Goal: Book appointment/travel/reservation

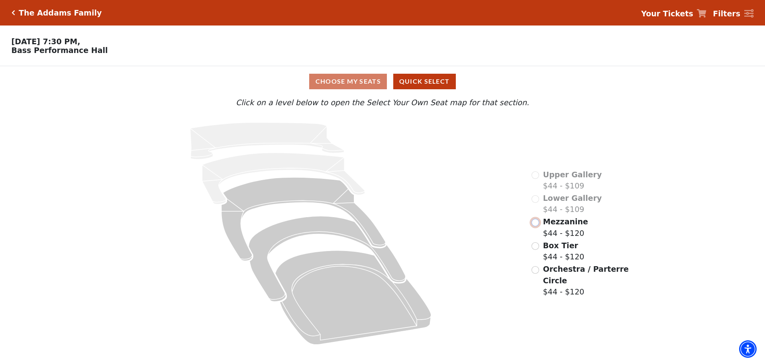
click at [535, 226] on input "Mezzanine$44 - $120\a" at bounding box center [535, 223] width 8 height 8
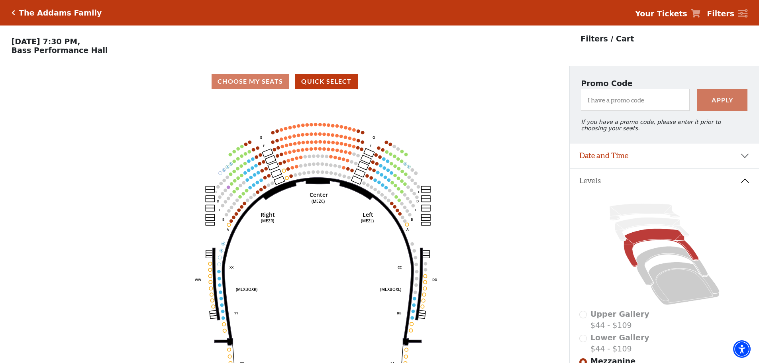
drag, startPoint x: 323, startPoint y: 212, endPoint x: 349, endPoint y: 232, distance: 32.7
click at [349, 232] on icon "Center (MEZC) Right (MEZR) Left (MEZL) (MEXBOXR) (MEXBOXL) XX WW CC DD YY BB ZZ…" at bounding box center [284, 232] width 512 height 271
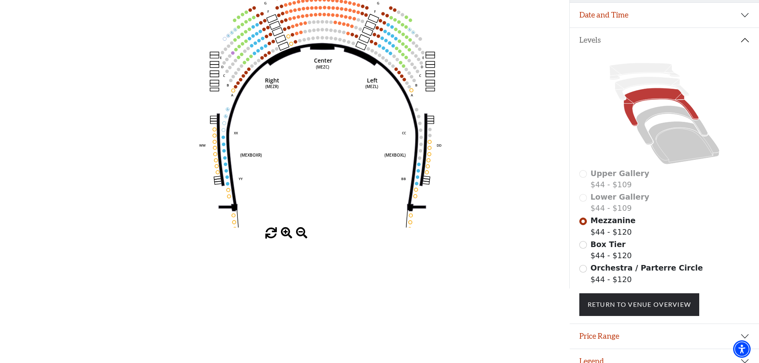
scroll to position [157, 0]
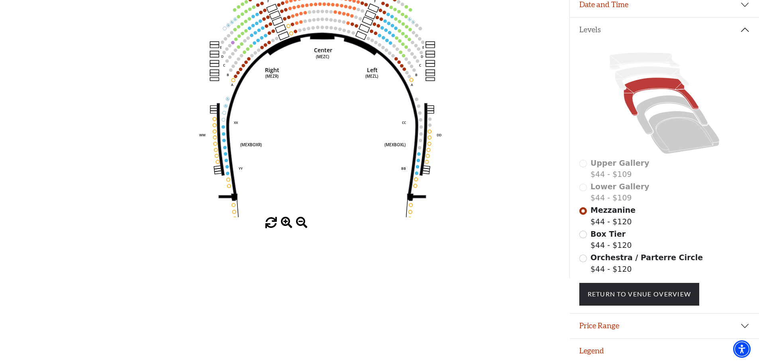
click at [286, 219] on span at bounding box center [287, 223] width 12 height 12
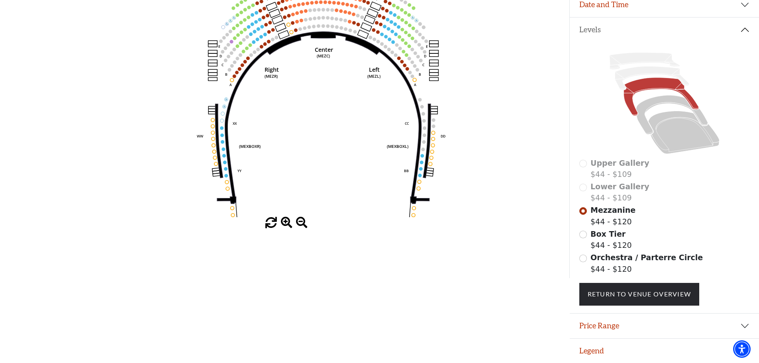
click at [284, 219] on span at bounding box center [287, 223] width 12 height 12
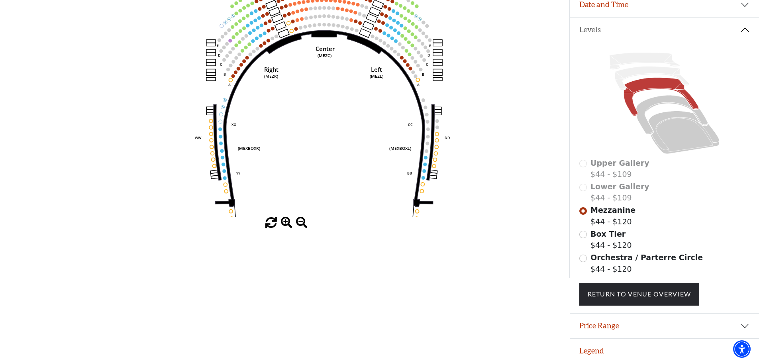
click at [284, 218] on span at bounding box center [287, 223] width 12 height 12
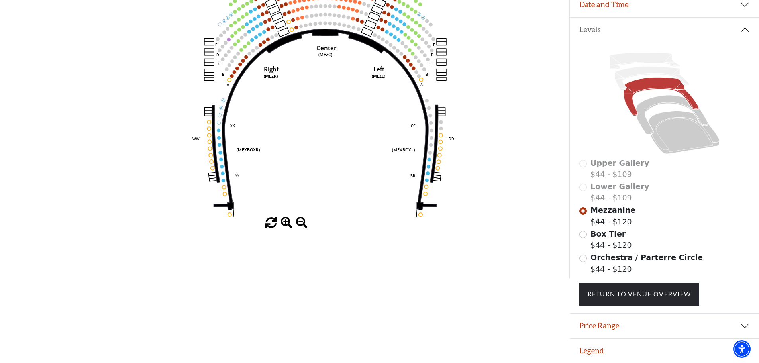
click at [284, 218] on span at bounding box center [287, 223] width 12 height 12
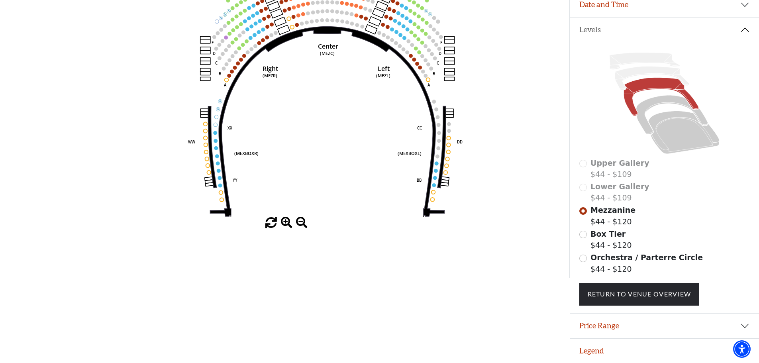
click at [284, 218] on span at bounding box center [287, 223] width 12 height 12
click at [284, 217] on span at bounding box center [287, 223] width 12 height 12
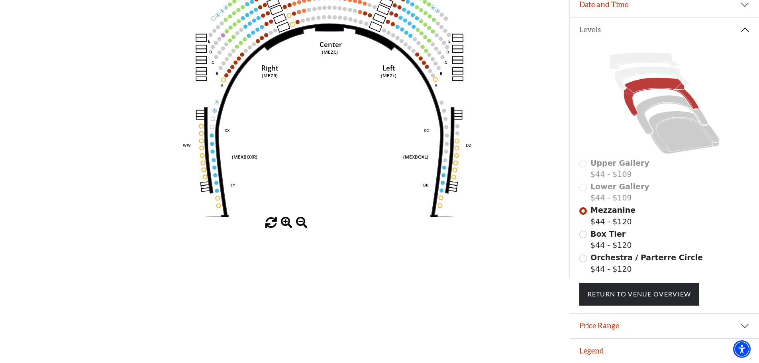
click at [284, 217] on span at bounding box center [287, 223] width 12 height 12
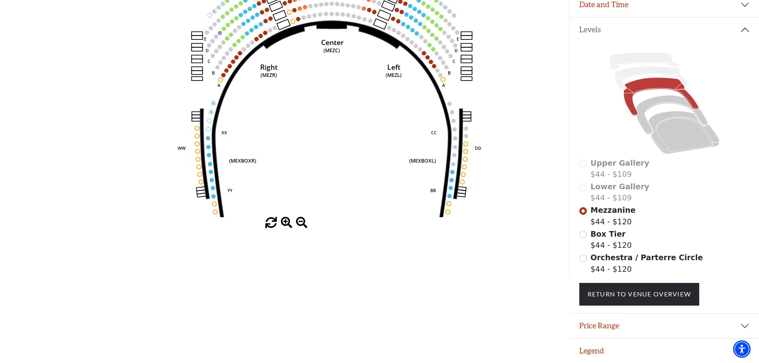
click at [284, 217] on span at bounding box center [287, 223] width 12 height 12
click at [285, 217] on span at bounding box center [287, 223] width 12 height 12
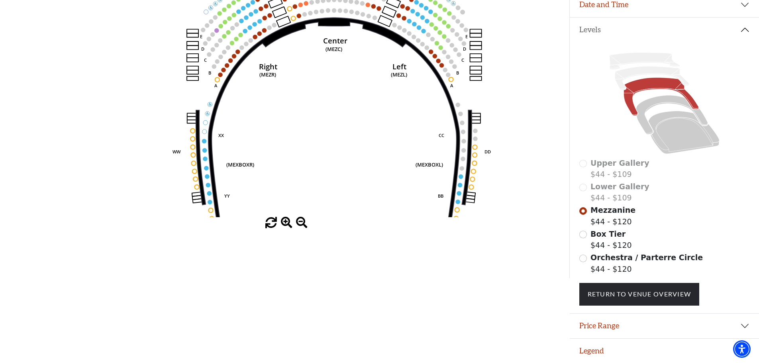
click at [286, 217] on span at bounding box center [287, 223] width 12 height 12
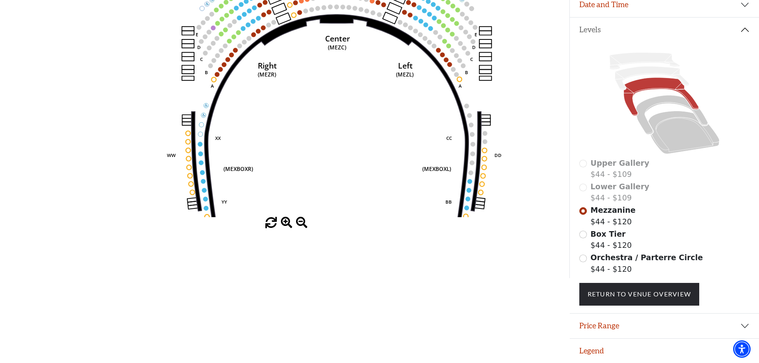
click at [286, 217] on span at bounding box center [287, 223] width 12 height 12
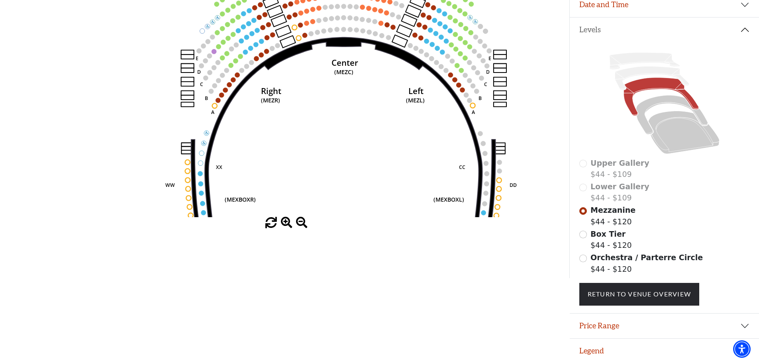
drag, startPoint x: 345, startPoint y: 175, endPoint x: 348, endPoint y: 187, distance: 12.0
click at [348, 187] on icon "Center (MEZC) Right (MEZR) Left (MEZL) (MEXBOXR) (MEXBOXL) XX WW CC DD YY BB ZZ…" at bounding box center [284, 81] width 512 height 271
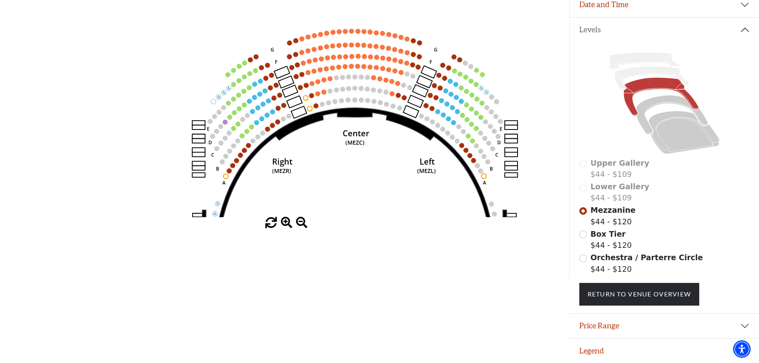
drag, startPoint x: 349, startPoint y: 143, endPoint x: 361, endPoint y: 213, distance: 71.3
click at [360, 212] on icon "Center (MEZC) Right (MEZR) Left (MEZL) (MEXBOXR) (MEXBOXL) XX WW CC DD YY BB ZZ…" at bounding box center [284, 81] width 512 height 271
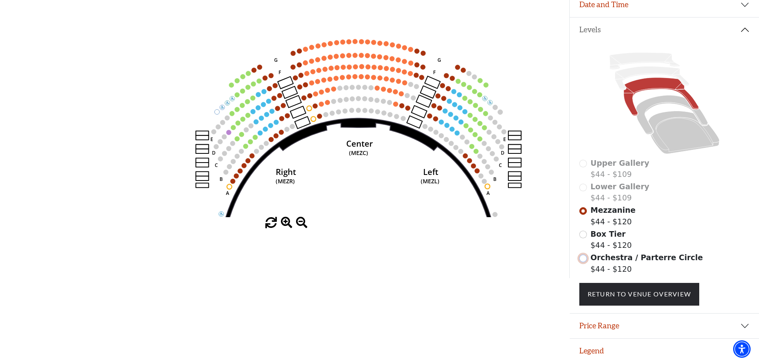
click at [586, 259] on input "Orchestra / Parterre Circle$44 - $120\a" at bounding box center [583, 259] width 8 height 8
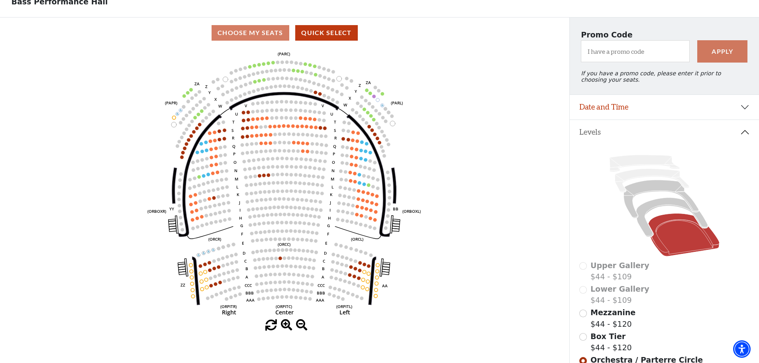
scroll to position [120, 0]
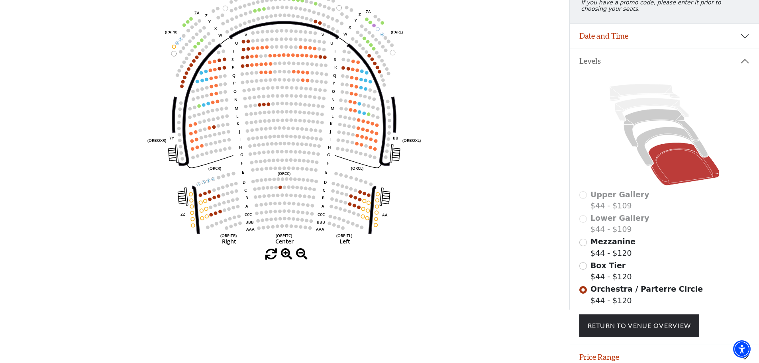
click at [286, 257] on span at bounding box center [287, 255] width 12 height 12
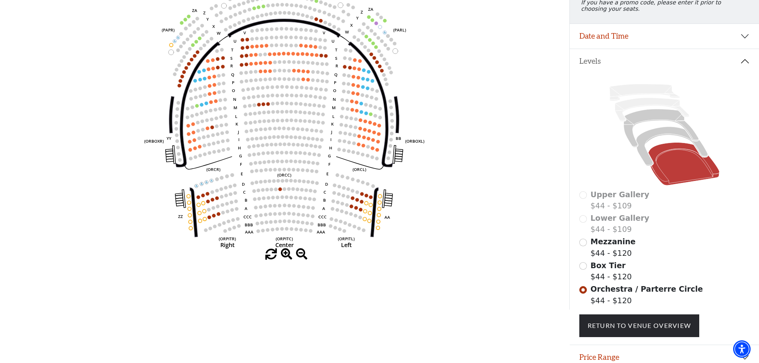
click at [286, 257] on span at bounding box center [287, 255] width 12 height 12
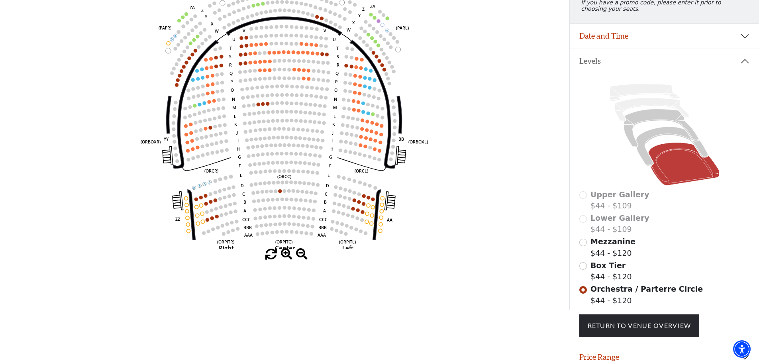
click at [286, 257] on span at bounding box center [287, 255] width 12 height 12
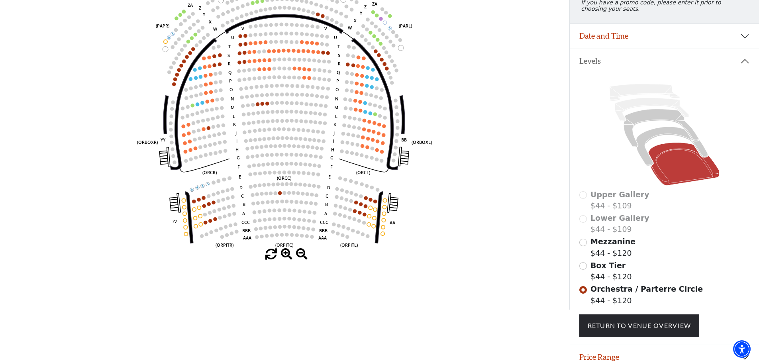
click at [286, 257] on span at bounding box center [287, 255] width 12 height 12
click at [286, 256] on span at bounding box center [287, 255] width 12 height 12
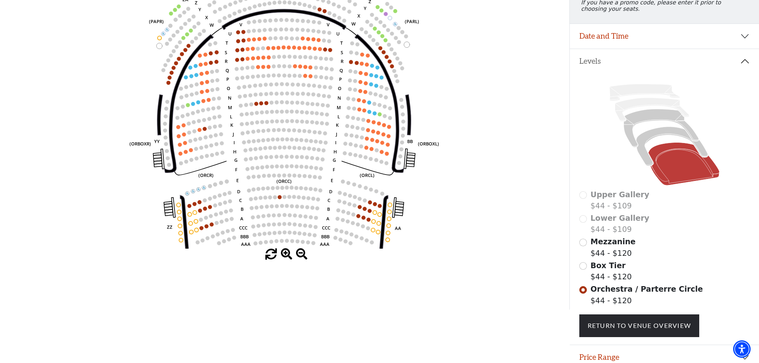
click at [286, 256] on span at bounding box center [287, 255] width 12 height 12
click at [287, 256] on span at bounding box center [287, 255] width 12 height 12
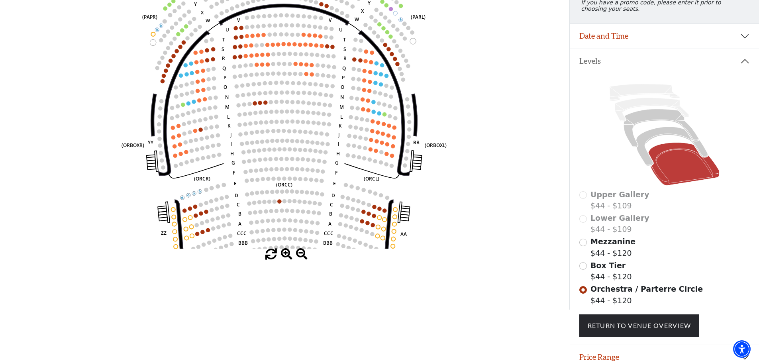
click at [287, 256] on span at bounding box center [287, 255] width 12 height 12
click at [288, 255] on span at bounding box center [287, 255] width 12 height 12
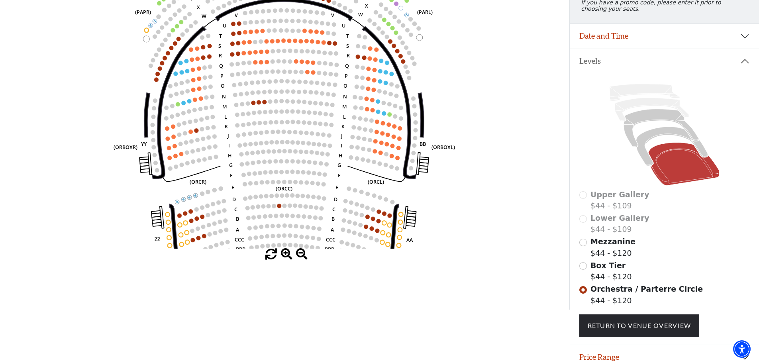
click at [288, 255] on span at bounding box center [287, 255] width 12 height 12
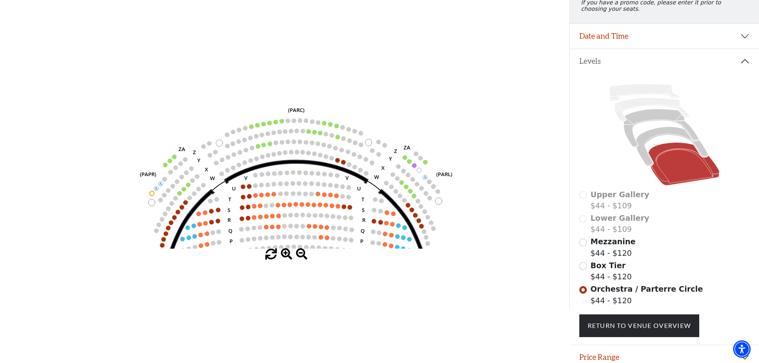
drag, startPoint x: 316, startPoint y: 124, endPoint x: 330, endPoint y: 264, distance: 140.6
click at [328, 271] on div "Choose My Seats Quick Select Current Level Orchestra / Parterre Circle Click on…" at bounding box center [284, 128] width 569 height 363
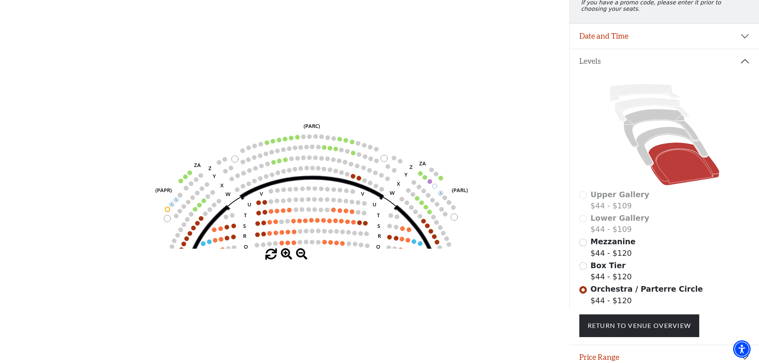
drag, startPoint x: 334, startPoint y: 153, endPoint x: 349, endPoint y: 169, distance: 22.0
click at [349, 169] on icon "Left (ORPITL) Right (ORPITR) Center (ORPITC) ZZ AA YY BB ZA ZA (ORCL) (ORCR) (O…" at bounding box center [284, 112] width 512 height 271
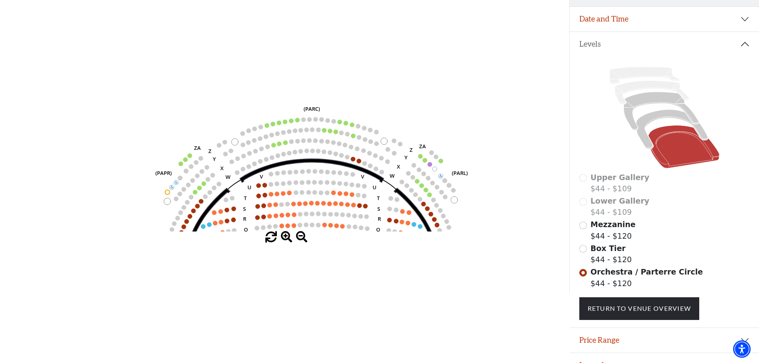
scroll to position [157, 0]
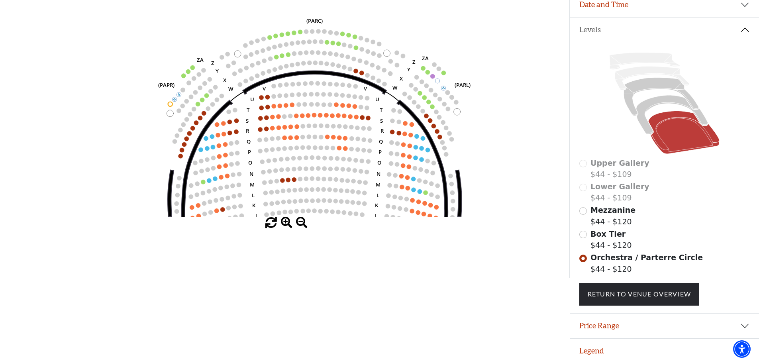
drag, startPoint x: 317, startPoint y: 152, endPoint x: 320, endPoint y: 62, distance: 90.1
click at [320, 61] on icon "Left (ORPITL) Right (ORPITR) Center (ORPITC) ZZ AA YY BB ZA ZA (ORCL) (ORCR) (O…" at bounding box center [284, 81] width 512 height 271
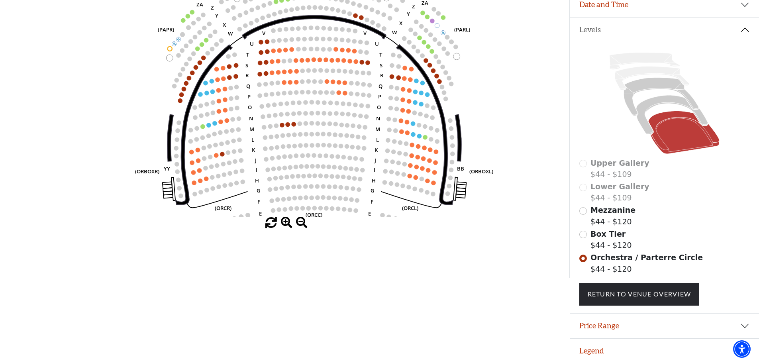
drag, startPoint x: 347, startPoint y: 161, endPoint x: 343, endPoint y: 108, distance: 53.1
click at [345, 123] on circle at bounding box center [347, 125] width 4 height 4
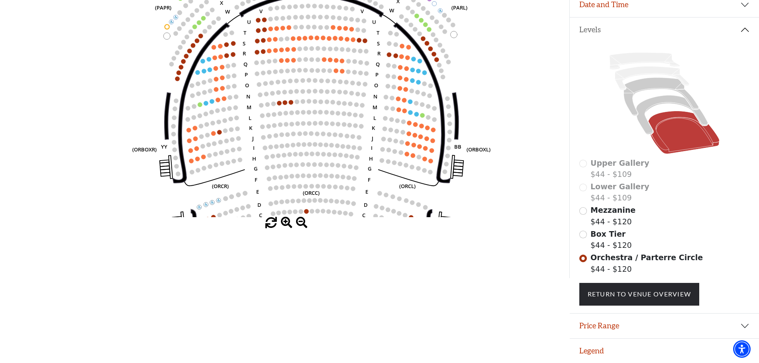
drag, startPoint x: 345, startPoint y: 134, endPoint x: 349, endPoint y: 131, distance: 4.3
click at [345, 133] on circle at bounding box center [347, 135] width 4 height 4
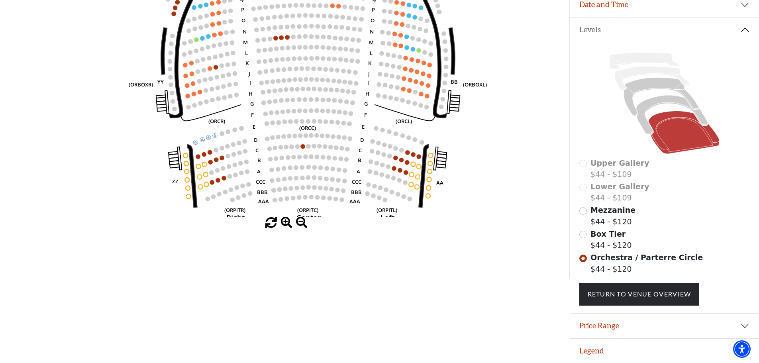
drag, startPoint x: 339, startPoint y: 162, endPoint x: 333, endPoint y: 97, distance: 65.6
click at [333, 98] on icon "Left (ORPITL) Right (ORPITR) Center (ORPITC) ZZ AA YY BB ZA ZA (ORCL) (ORCR) (O…" at bounding box center [284, 81] width 512 height 271
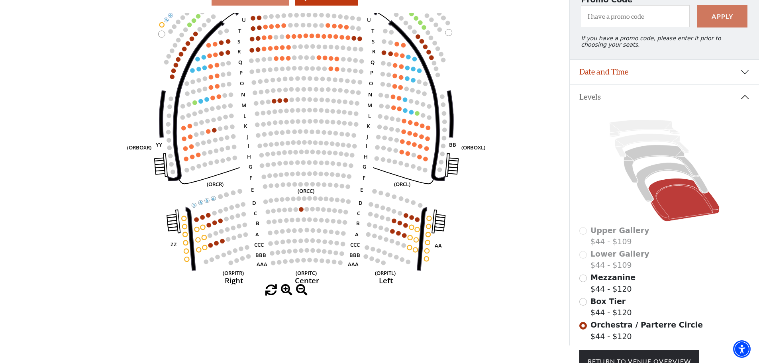
scroll to position [77, 0]
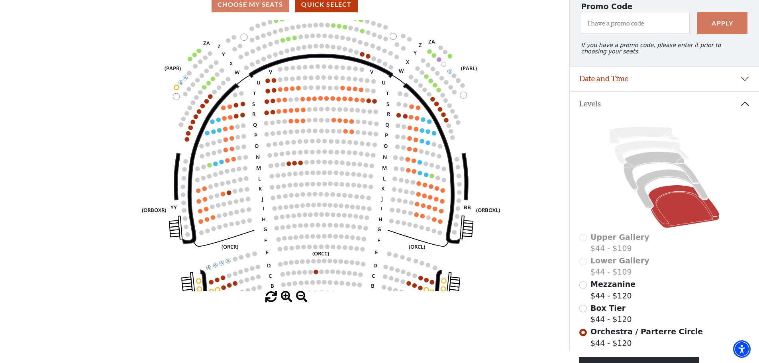
drag, startPoint x: 494, startPoint y: 140, endPoint x: 509, endPoint y: 196, distance: 57.7
click at [509, 196] on icon "Left (ORPITL) Right (ORPITR) Center (ORPITC) ZZ AA YY BB ZA ZA (ORCL) (ORCR) (O…" at bounding box center [284, 155] width 512 height 271
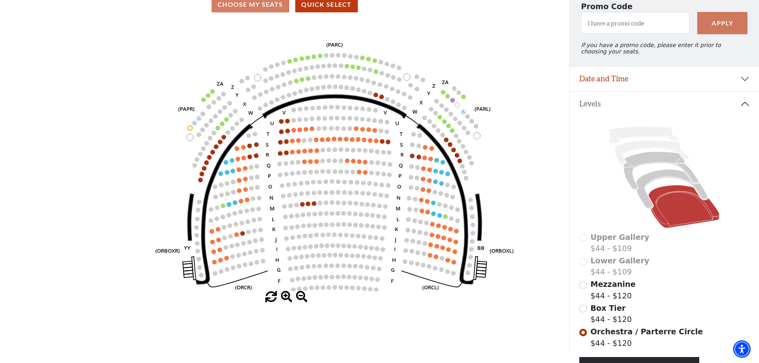
drag, startPoint x: 501, startPoint y: 132, endPoint x: 514, endPoint y: 173, distance: 42.8
click at [514, 173] on icon "Left (ORPITL) Right (ORPITR) Center (ORPITC) ZZ AA YY BB ZA ZA (ORCL) (ORCR) (O…" at bounding box center [284, 155] width 512 height 271
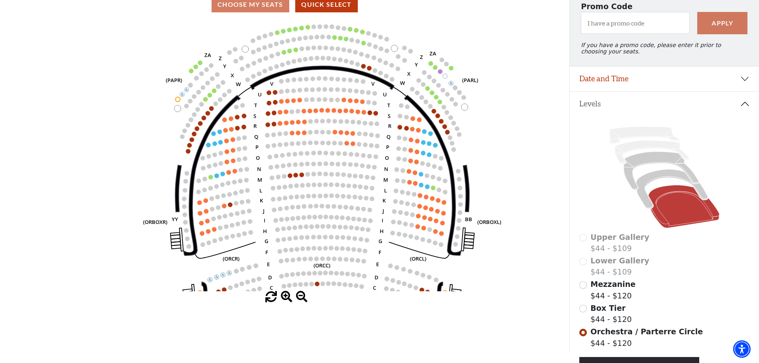
drag, startPoint x: 370, startPoint y: 180, endPoint x: 374, endPoint y: 186, distance: 7.2
click at [369, 180] on icon "Left (ORPITL) Right (ORPITR) Center (ORPITC) ZZ AA YY BB ZA ZA (ORCL) (ORCR) (O…" at bounding box center [284, 155] width 512 height 271
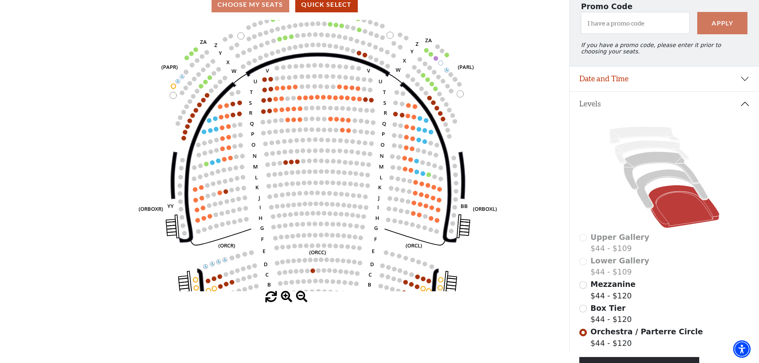
drag, startPoint x: 353, startPoint y: 197, endPoint x: 350, endPoint y: 185, distance: 12.9
click at [350, 185] on circle at bounding box center [350, 183] width 4 height 4
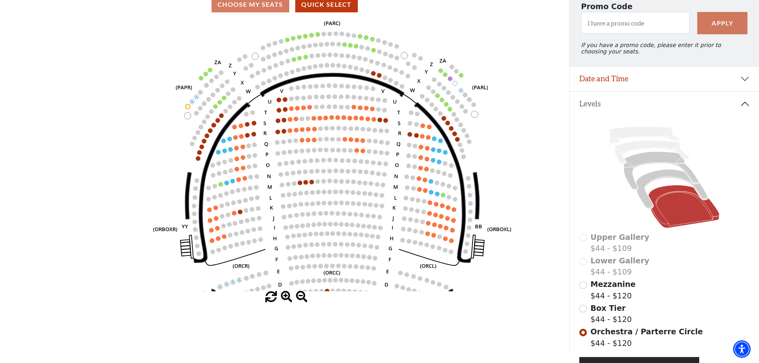
drag, startPoint x: 337, startPoint y: 196, endPoint x: 363, endPoint y: 217, distance: 33.5
click at [355, 218] on g "Left (ORPITL) Right (ORPITR) Center (ORPITC) ZZ AA YY BB ZA ZA (ORCL) (ORCR) (O…" at bounding box center [332, 193] width 358 height 348
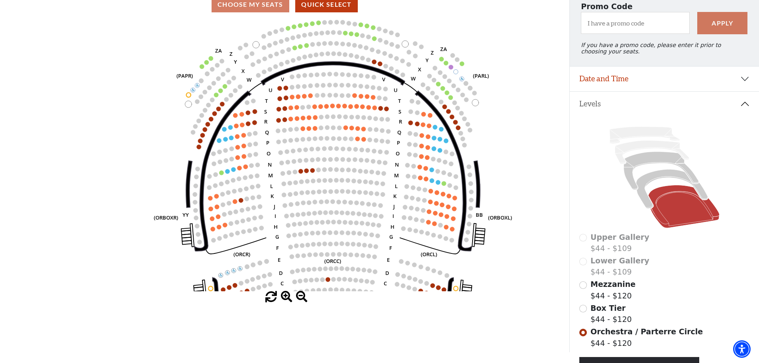
drag, startPoint x: 400, startPoint y: 220, endPoint x: 396, endPoint y: 208, distance: 13.2
click at [396, 208] on icon "Left (ORPITL) Right (ORPITR) Center (ORPITC) ZZ AA YY BB ZA ZA (ORCL) (ORCR) (O…" at bounding box center [284, 155] width 512 height 271
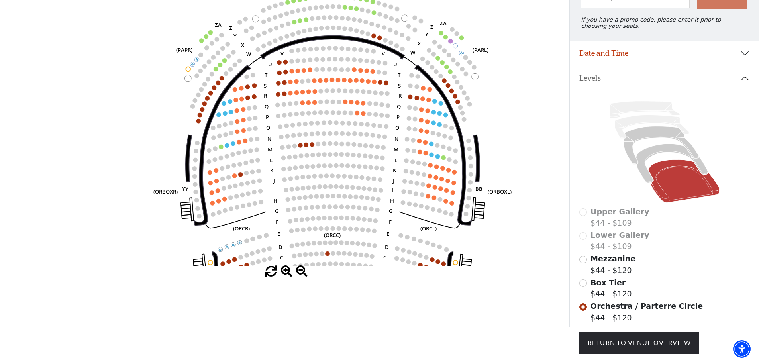
scroll to position [117, 0]
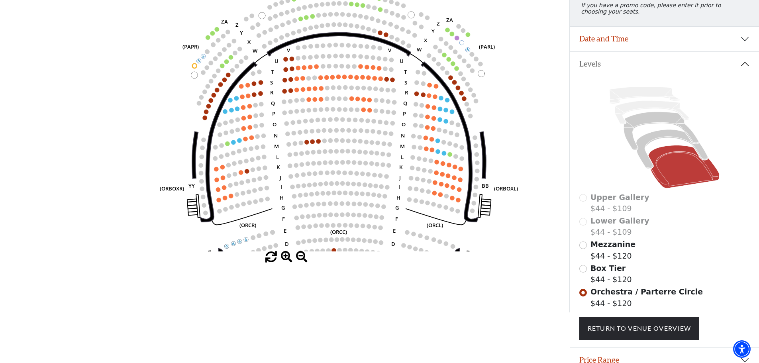
click at [384, 188] on icon "Left (ORPITL) Right (ORPITR) Center (ORPITC) ZZ AA YY BB ZA ZA (ORCL) (ORCR) (O…" at bounding box center [284, 115] width 512 height 271
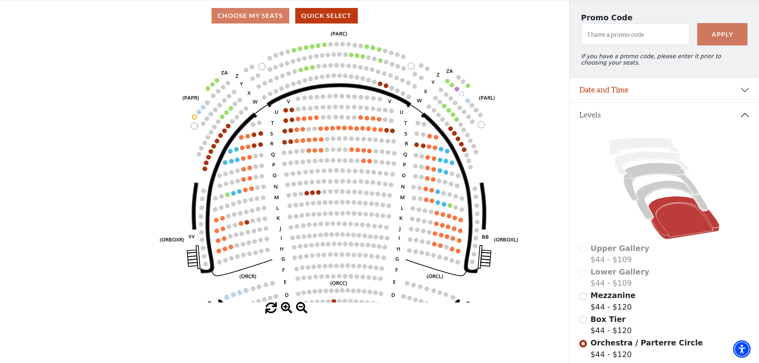
scroll to position [80, 0]
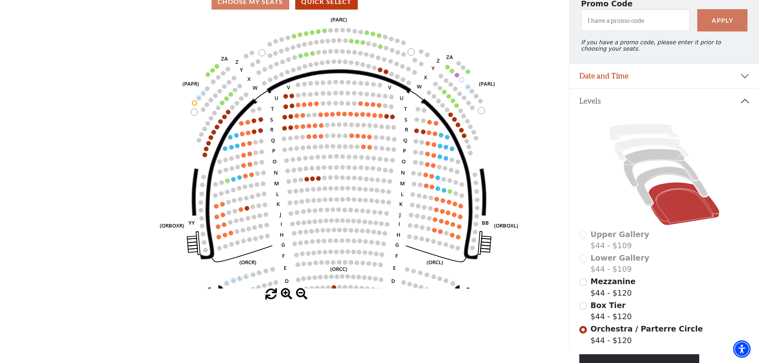
click at [286, 295] on span at bounding box center [287, 294] width 12 height 12
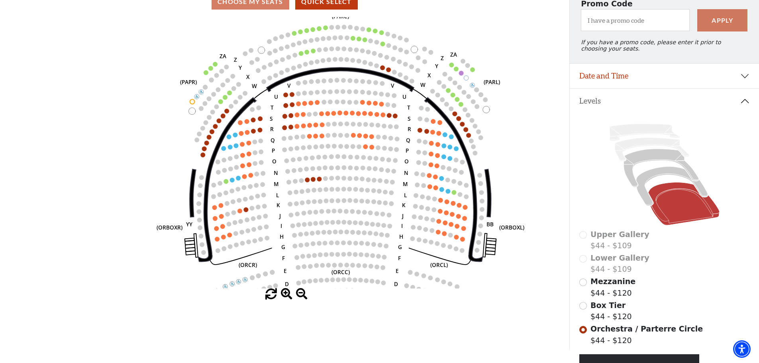
drag, startPoint x: 286, startPoint y: 295, endPoint x: 286, endPoint y: 258, distance: 36.7
click at [286, 293] on span at bounding box center [287, 294] width 12 height 12
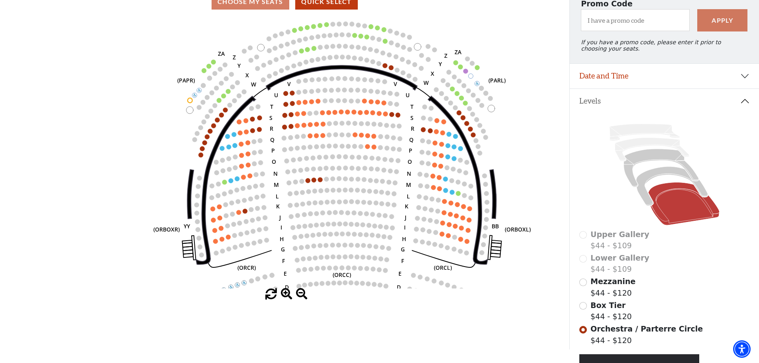
click at [286, 299] on span at bounding box center [287, 294] width 12 height 12
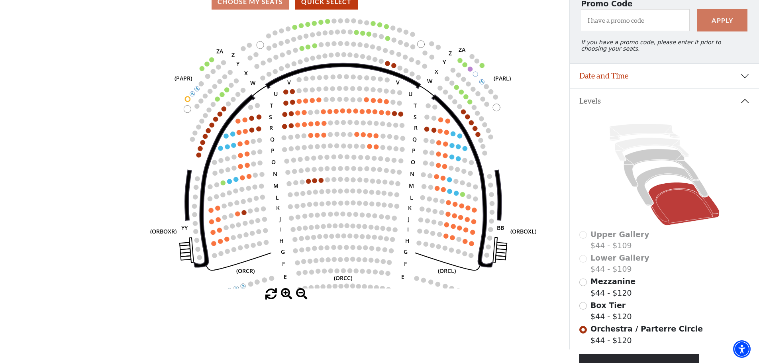
click at [286, 299] on span at bounding box center [287, 294] width 12 height 12
click at [286, 298] on span at bounding box center [287, 294] width 12 height 12
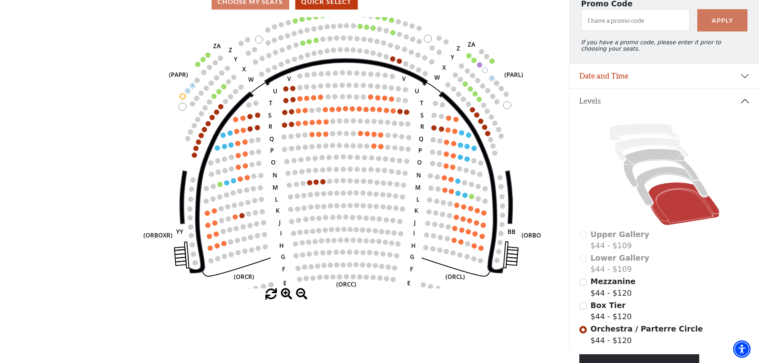
click at [286, 298] on span at bounding box center [287, 294] width 12 height 12
click at [286, 297] on span at bounding box center [287, 294] width 12 height 12
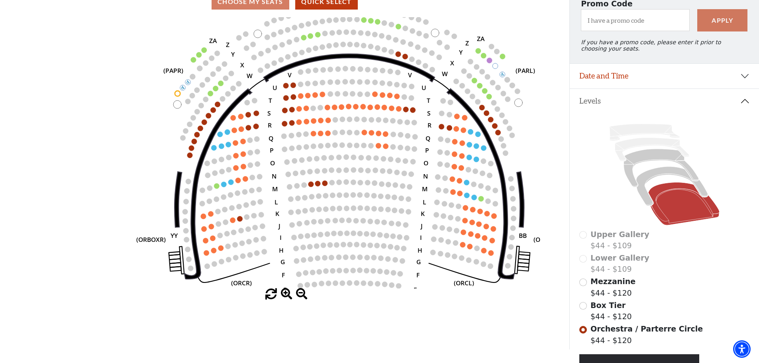
click at [286, 296] on span at bounding box center [287, 294] width 12 height 12
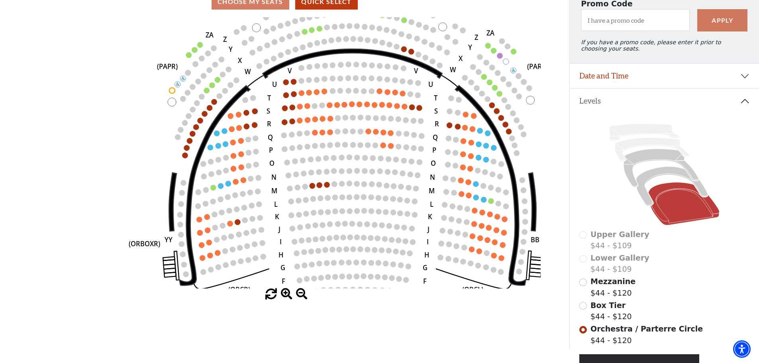
click at [286, 296] on span at bounding box center [287, 294] width 12 height 12
click at [287, 295] on span at bounding box center [287, 294] width 12 height 12
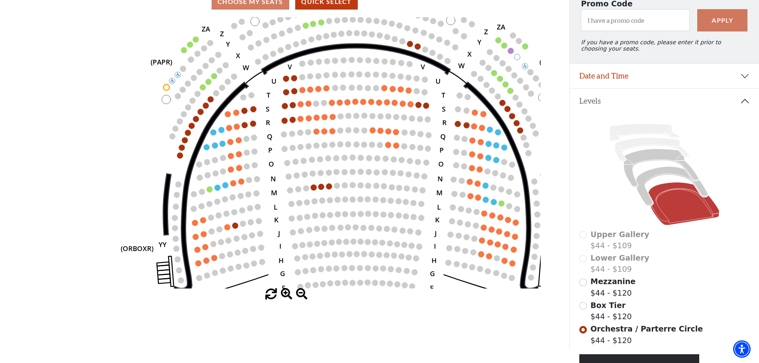
click at [287, 294] on span at bounding box center [287, 294] width 12 height 12
click at [287, 293] on span at bounding box center [287, 294] width 12 height 12
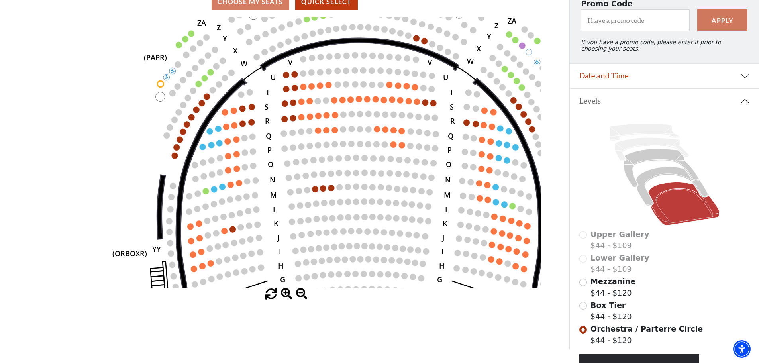
click at [287, 293] on span at bounding box center [287, 294] width 12 height 12
click at [288, 292] on span at bounding box center [287, 294] width 12 height 12
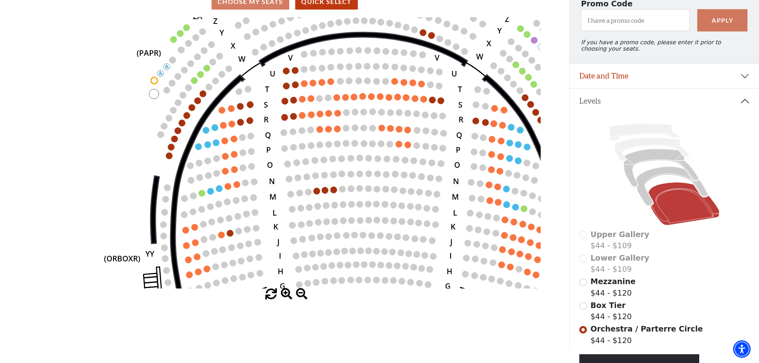
drag, startPoint x: 288, startPoint y: 292, endPoint x: 292, endPoint y: 265, distance: 27.8
click at [288, 288] on div "Current Level Orchestra / Parterre Circle Click on a level below to open the Se…" at bounding box center [284, 158] width 569 height 283
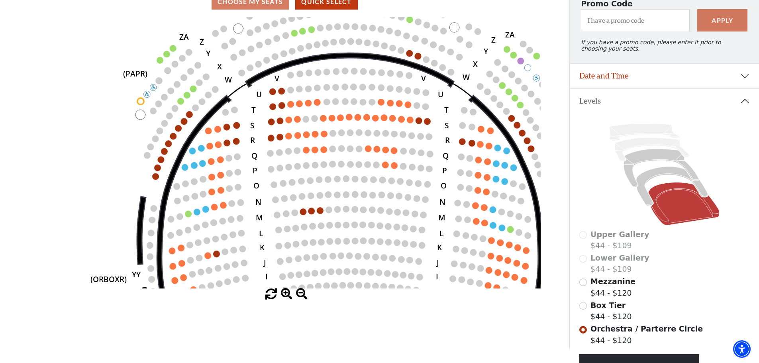
drag, startPoint x: 354, startPoint y: 168, endPoint x: 334, endPoint y: 194, distance: 32.7
click at [336, 200] on icon "Left (ORPITL) Right (ORPITR) Center (ORPITC) ZZ AA YY BB ZA ZA (ORCL) (ORCR) (O…" at bounding box center [284, 152] width 512 height 271
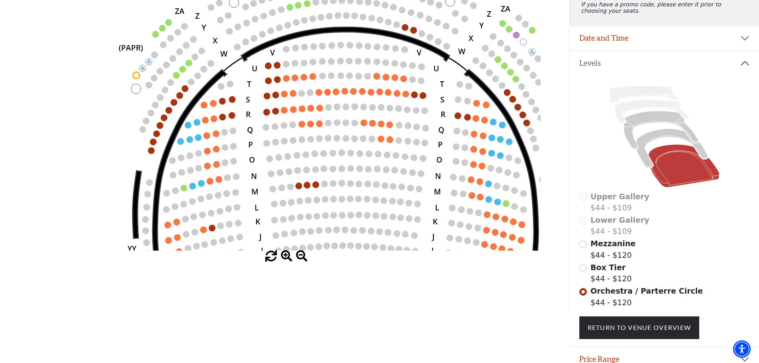
scroll to position [120, 0]
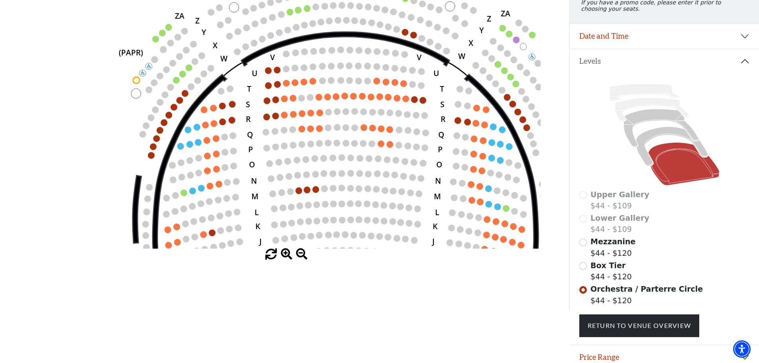
drag, startPoint x: 410, startPoint y: 145, endPoint x: 411, endPoint y: 160, distance: 15.6
click at [411, 160] on icon "Left (ORPITL) Right (ORPITR) Center (ORPITC) ZZ AA YY BB ZA ZA (ORCL) (ORCR) (O…" at bounding box center [284, 112] width 512 height 271
